Goal: Task Accomplishment & Management: Manage account settings

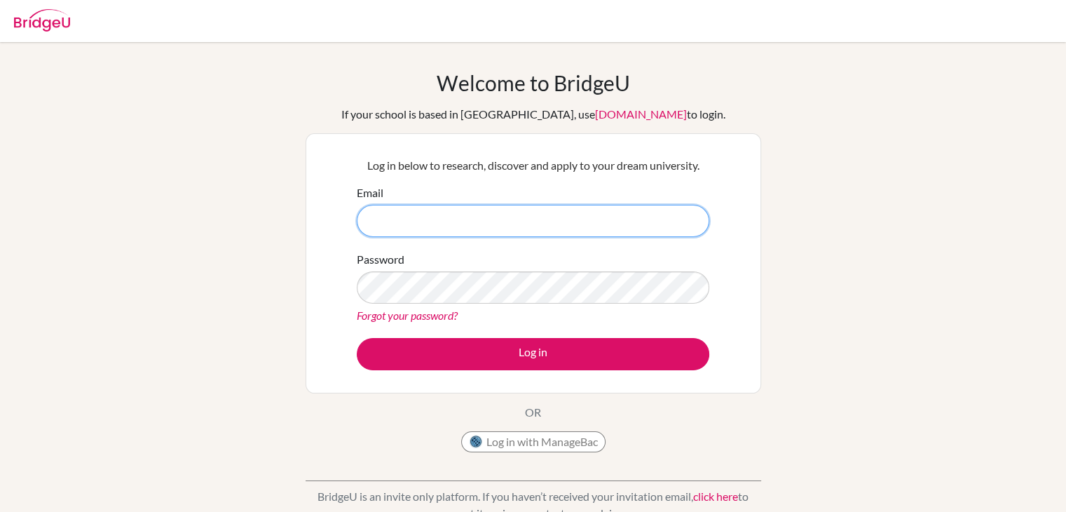
click at [517, 230] on input "Email" at bounding box center [533, 221] width 353 height 32
type input "[EMAIL_ADDRESS][DOMAIN_NAME]"
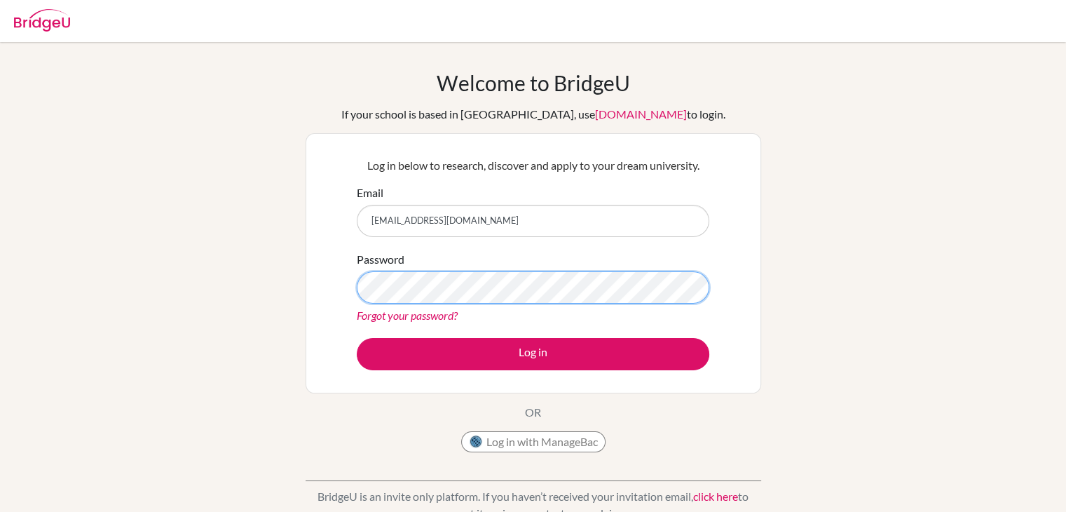
click at [357, 338] on button "Log in" at bounding box center [533, 354] width 353 height 32
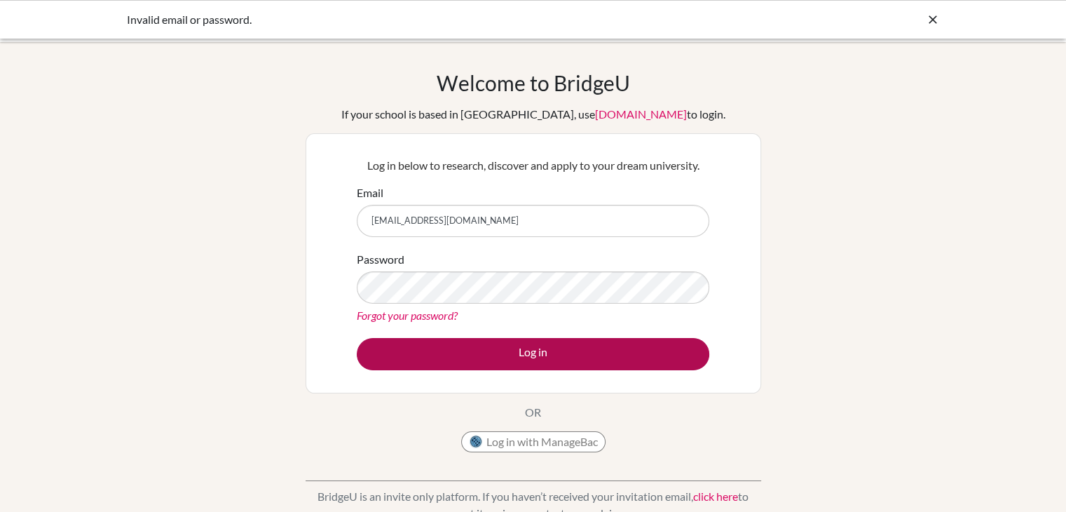
scroll to position [154, 0]
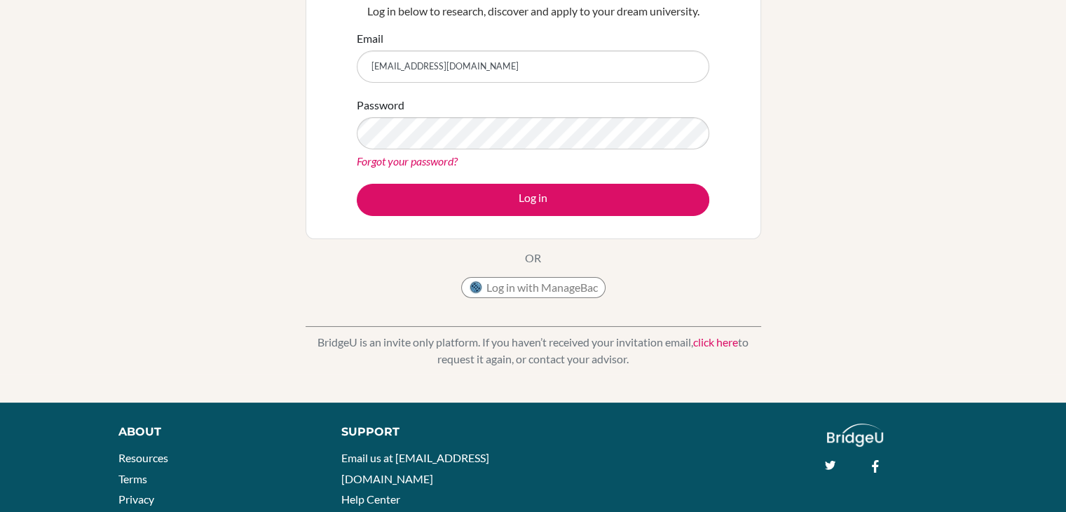
click at [421, 165] on link "Forgot your password?" at bounding box center [407, 160] width 101 height 13
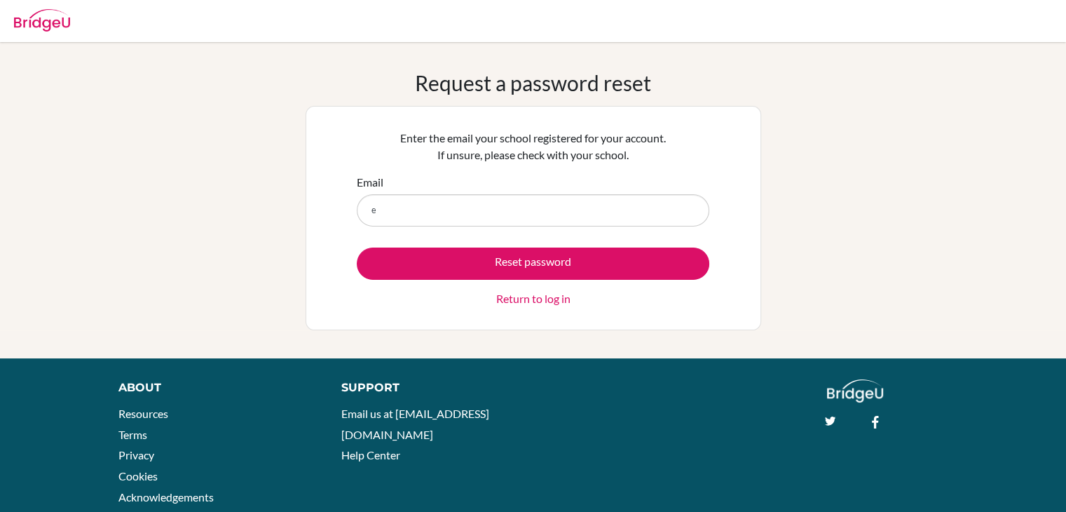
type input "enkhboldamarbayasgalan17@gmsil.com"
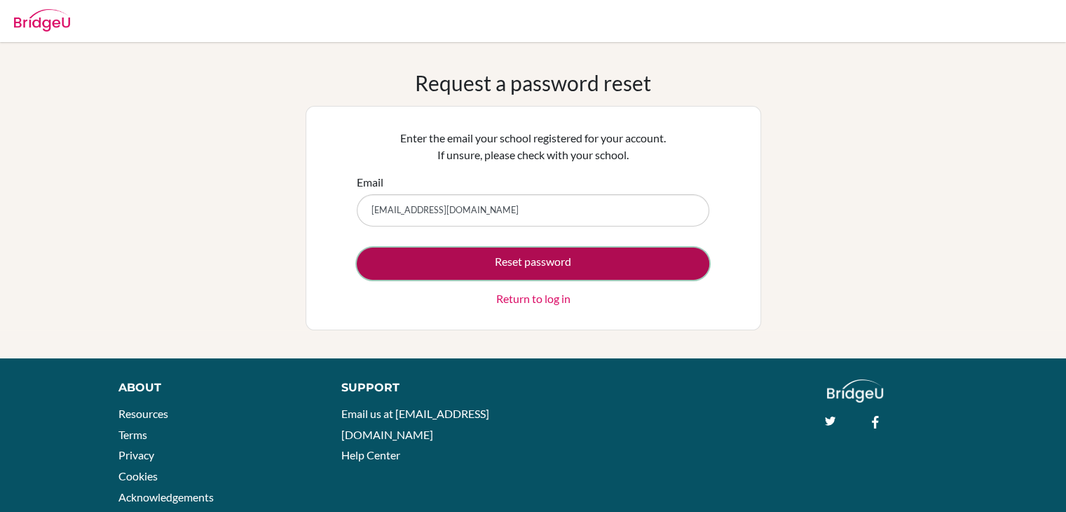
click at [627, 259] on button "Reset password" at bounding box center [533, 264] width 353 height 32
